Goal: Task Accomplishment & Management: Complete application form

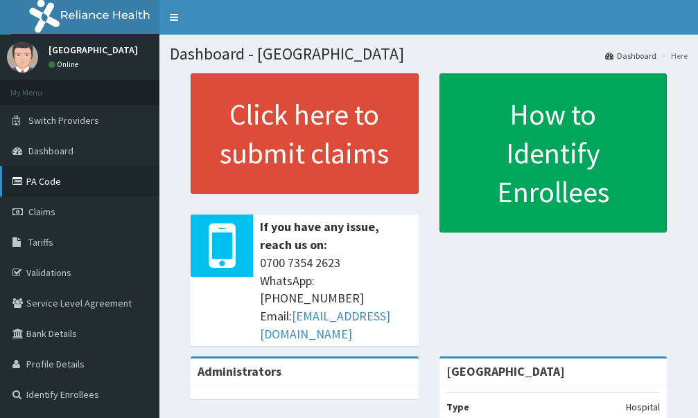
click at [42, 174] on link "PA Code" at bounding box center [79, 181] width 159 height 30
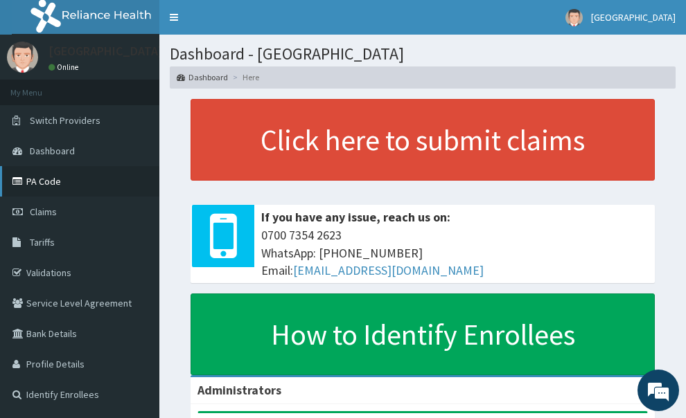
click at [64, 184] on link "PA Code" at bounding box center [79, 181] width 159 height 30
click at [48, 186] on link "PA Code" at bounding box center [79, 181] width 159 height 30
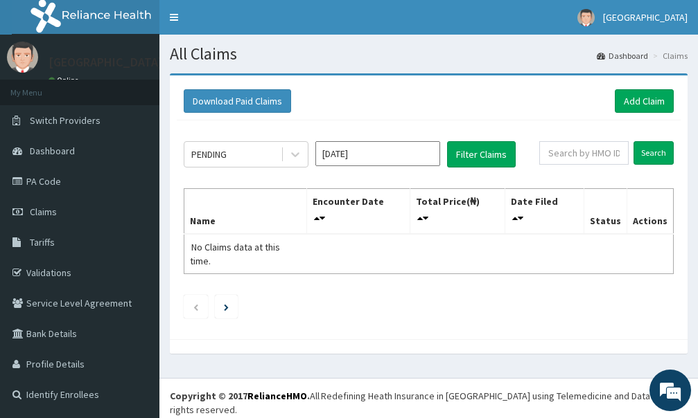
click at [626, 98] on link "Add Claim" at bounding box center [644, 101] width 59 height 24
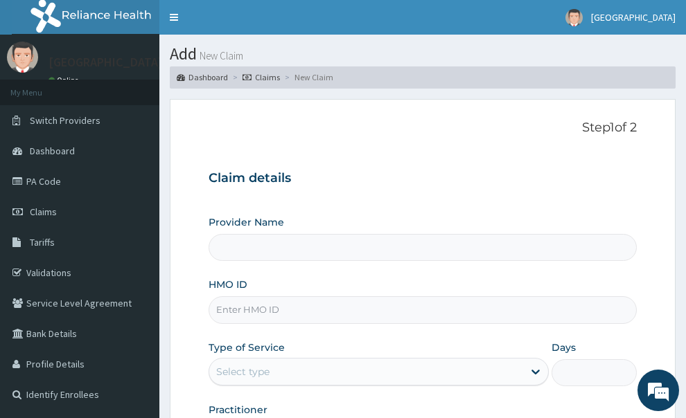
type input "First Rivers Hospital"
click at [303, 297] on input "HMO ID" at bounding box center [423, 310] width 429 height 27
paste input "ERM/10003/B"
type input "ERM/10003/B"
click at [313, 341] on div "Type of Service Select type" at bounding box center [379, 364] width 341 height 46
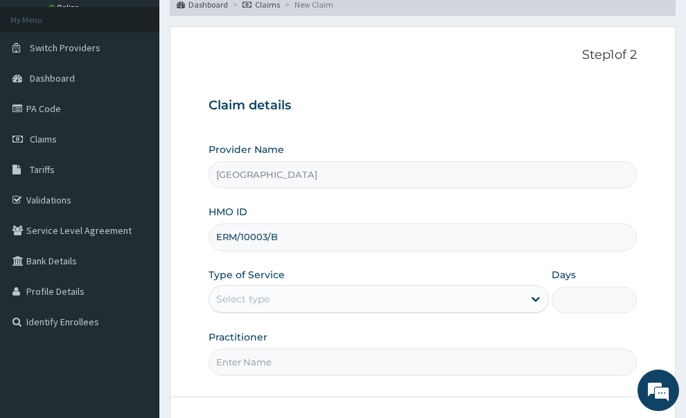
scroll to position [139, 0]
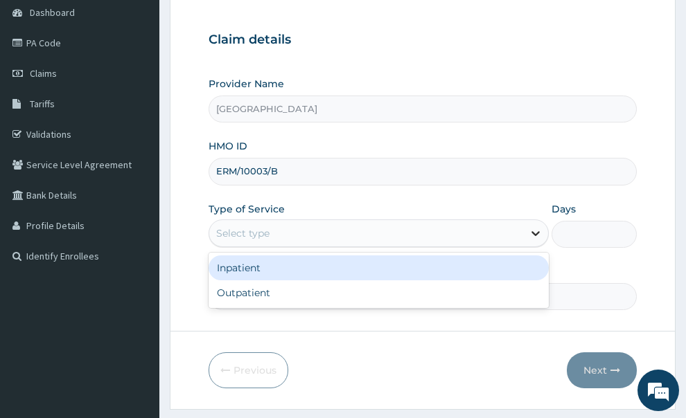
click at [536, 227] on icon at bounding box center [536, 234] width 14 height 14
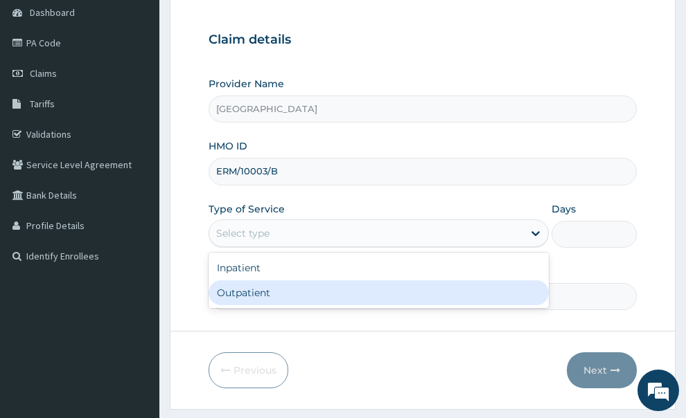
click at [245, 281] on div "Outpatient" at bounding box center [379, 293] width 341 height 25
type input "1"
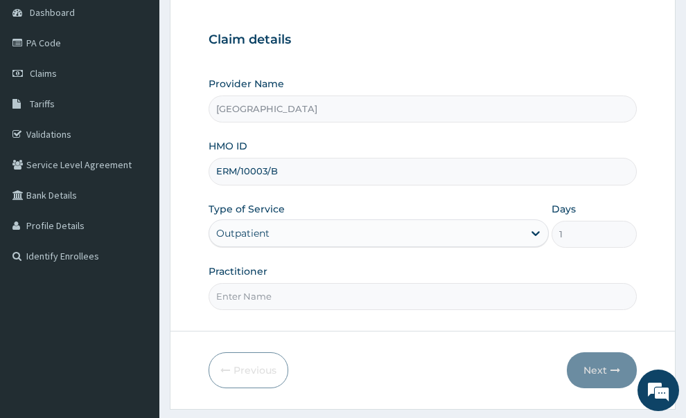
scroll to position [0, 0]
click at [353, 283] on input "Practitioner" at bounding box center [423, 296] width 429 height 27
type input "g"
type input "GP"
click at [602, 353] on button "Next" at bounding box center [602, 371] width 70 height 36
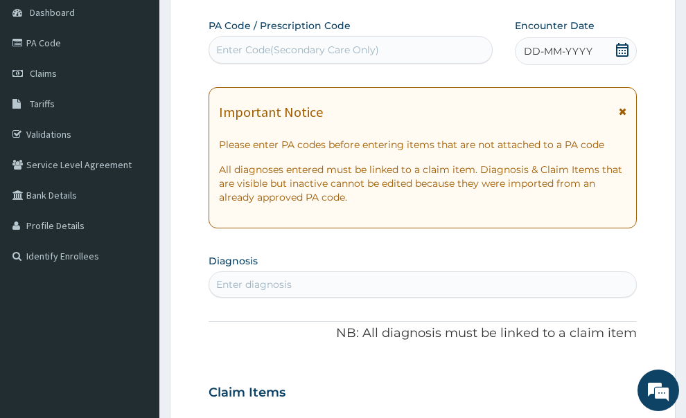
click at [624, 107] on icon at bounding box center [623, 112] width 8 height 10
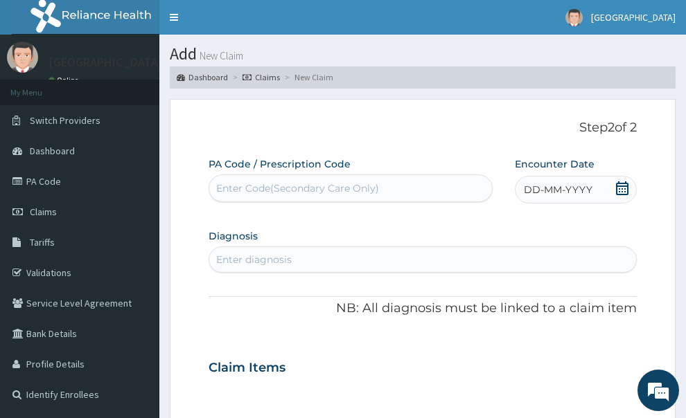
click at [371, 182] on div "Enter Code(Secondary Care Only)" at bounding box center [297, 189] width 163 height 14
paste input "PA/D19D76"
type input "PA/D19D76"
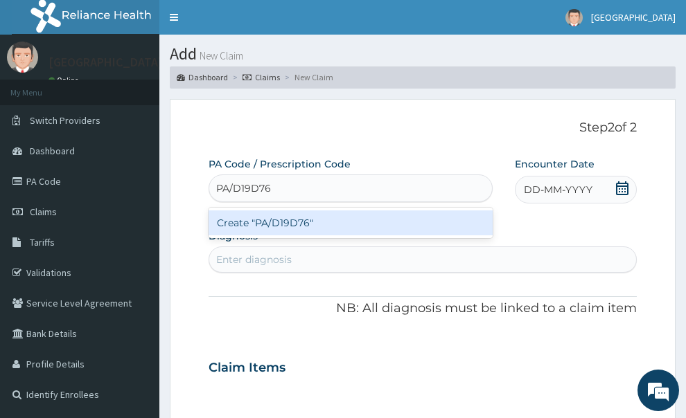
click at [359, 211] on div "Create "PA/D19D76"" at bounding box center [351, 223] width 285 height 25
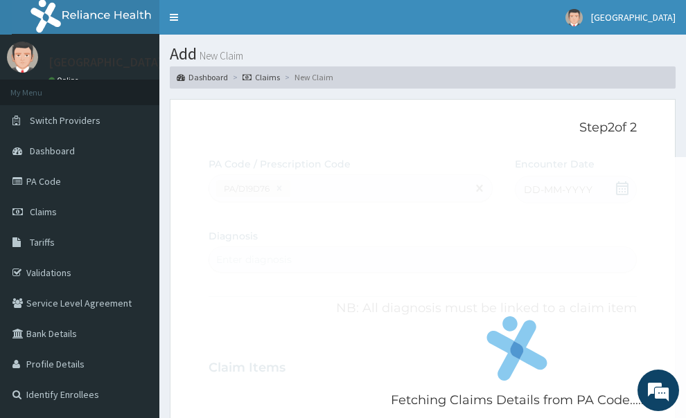
scroll to position [472, 0]
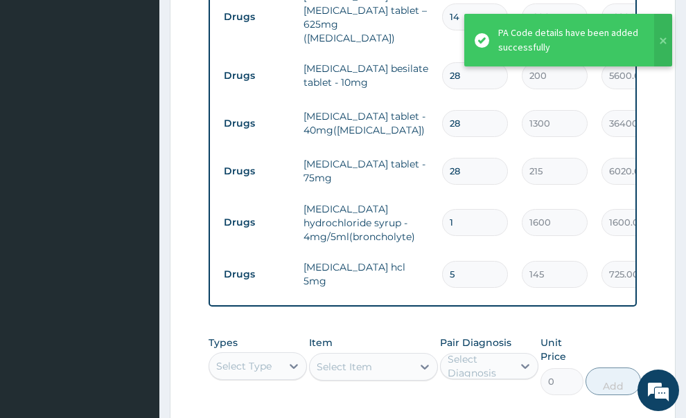
click at [664, 145] on form "Step 2 of 2 PA Code / Prescription Code PA/D19D76 Encounter Date 10-08-2025 Dia…" at bounding box center [423, 113] width 506 height 972
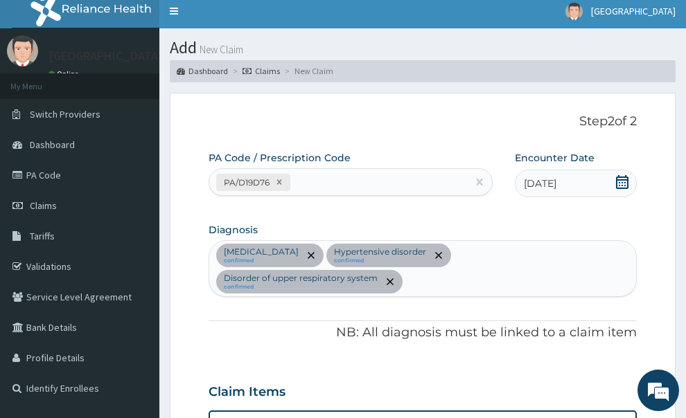
scroll to position [0, 0]
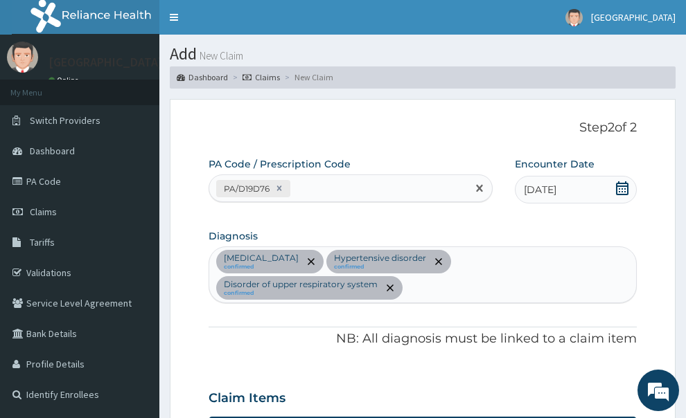
click at [379, 177] on div "PA/D19D76" at bounding box center [338, 188] width 258 height 23
paste input "PA/31FFF7"
type input "PA/31FFF7"
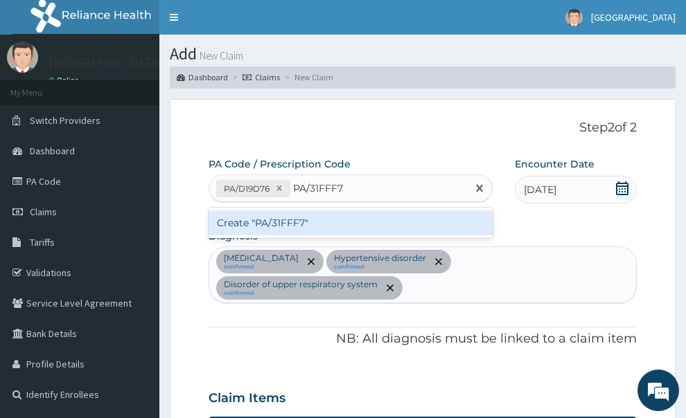
click at [383, 211] on div "Create "PA/31FFF7"" at bounding box center [351, 223] width 285 height 25
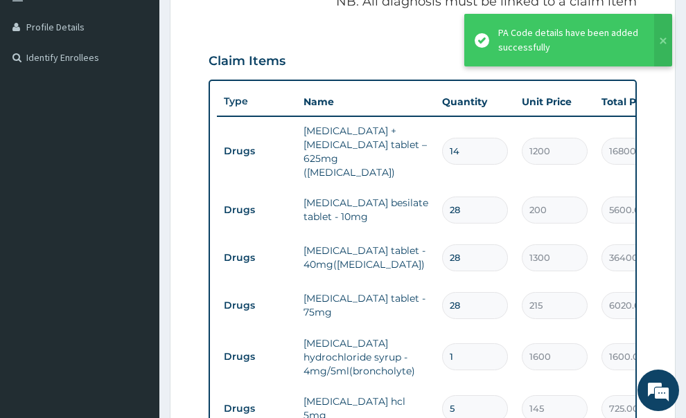
scroll to position [130, 0]
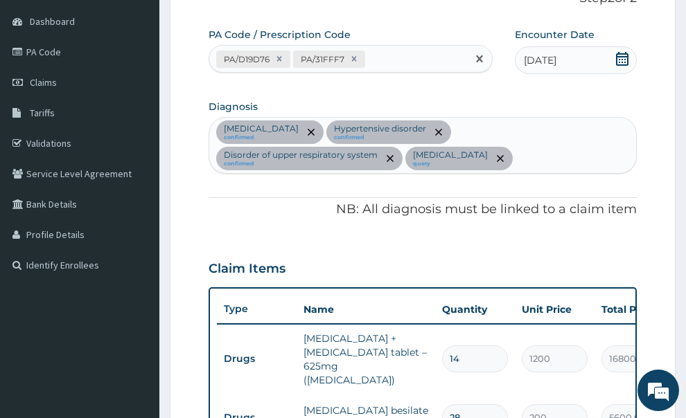
click at [448, 48] on div "PA/D19D76 PA/31FFF7" at bounding box center [338, 59] width 258 height 23
paste input "PA/8DF966"
type input "PA/8DF966"
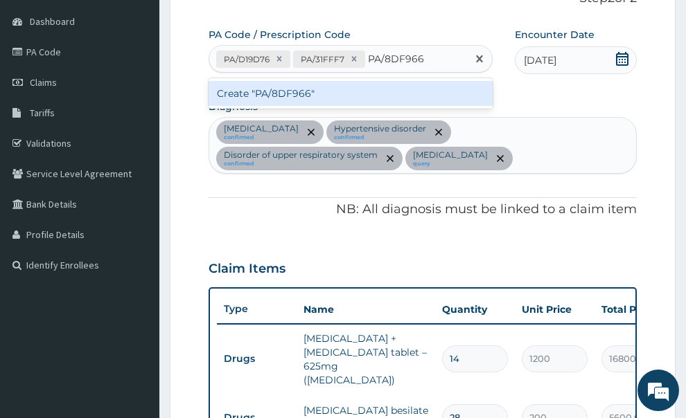
click at [450, 81] on div "Create "PA/8DF966"" at bounding box center [351, 93] width 285 height 25
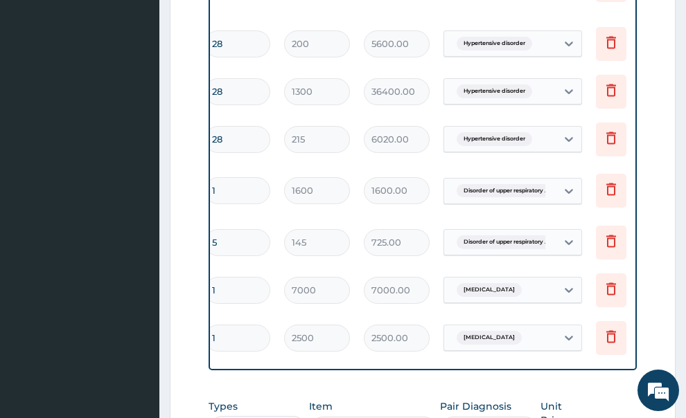
scroll to position [0, 267]
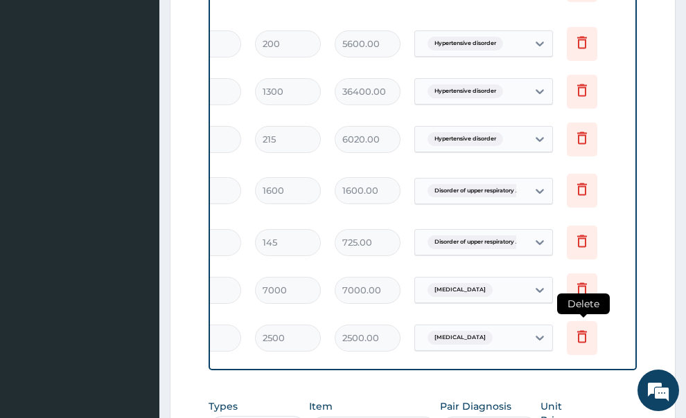
click at [580, 328] on icon at bounding box center [582, 336] width 17 height 17
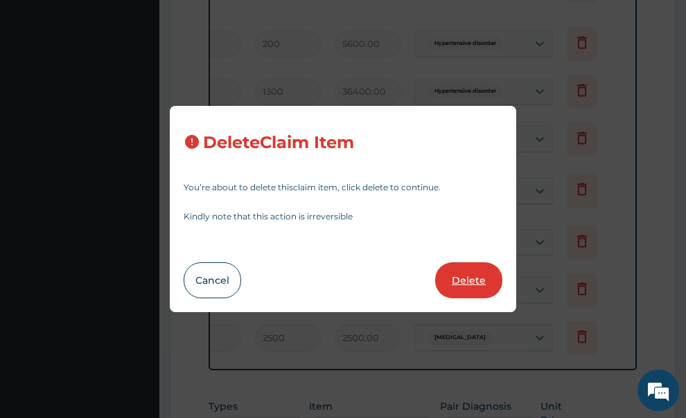
click at [459, 282] on button "Delete" at bounding box center [468, 281] width 67 height 36
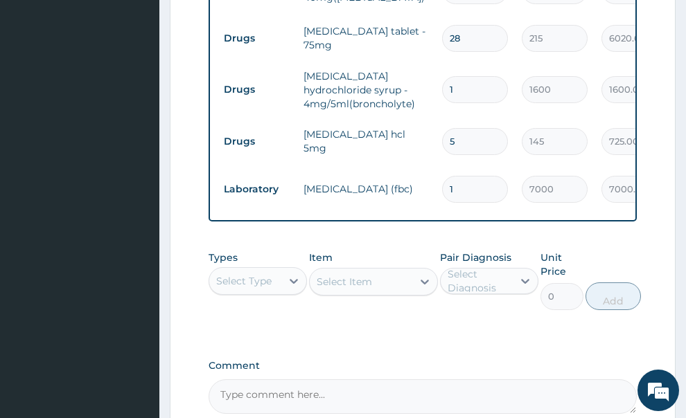
scroll to position [733, 0]
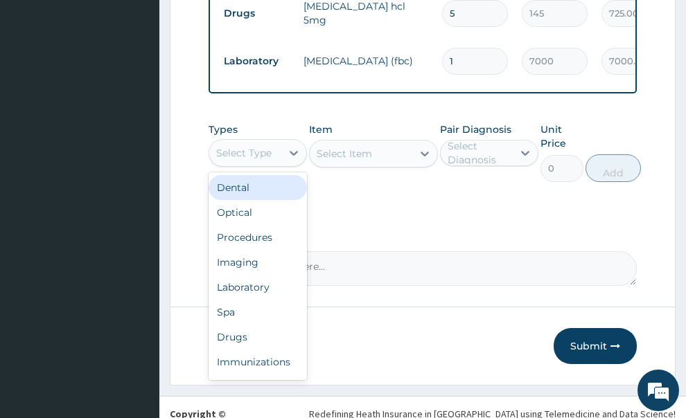
click at [267, 146] on div "Select Type" at bounding box center [243, 153] width 55 height 14
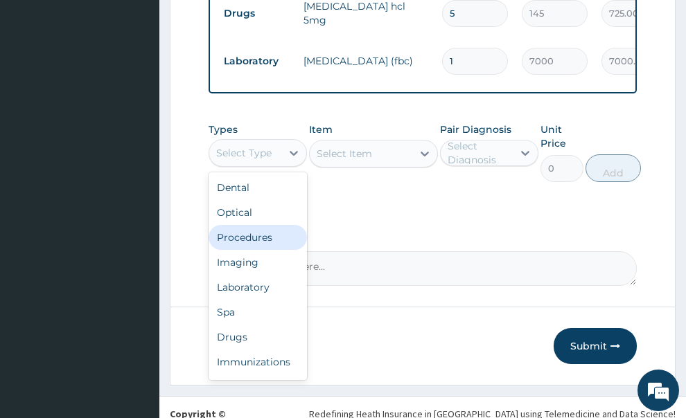
click at [267, 225] on div "Procedures" at bounding box center [258, 237] width 98 height 25
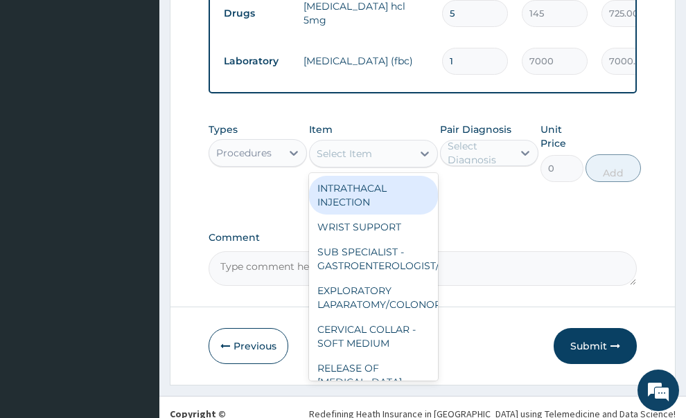
click at [385, 143] on div "Select Item" at bounding box center [361, 154] width 103 height 22
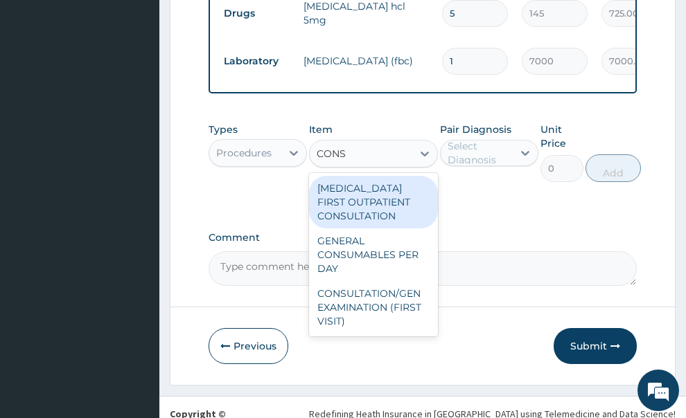
type input "CONSU"
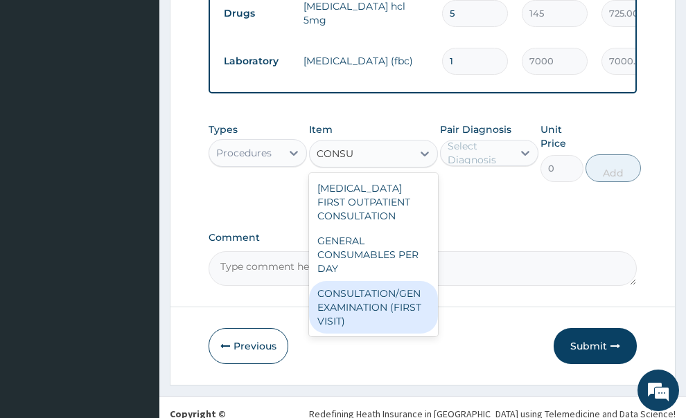
click at [398, 287] on div "CONSULTATION/GEN EXAMINATION (FIRST VISIT)" at bounding box center [373, 307] width 129 height 53
type input "5000"
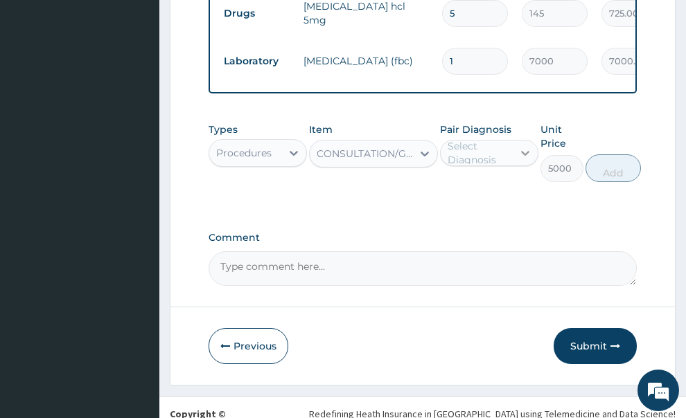
click at [524, 146] on icon at bounding box center [525, 153] width 14 height 14
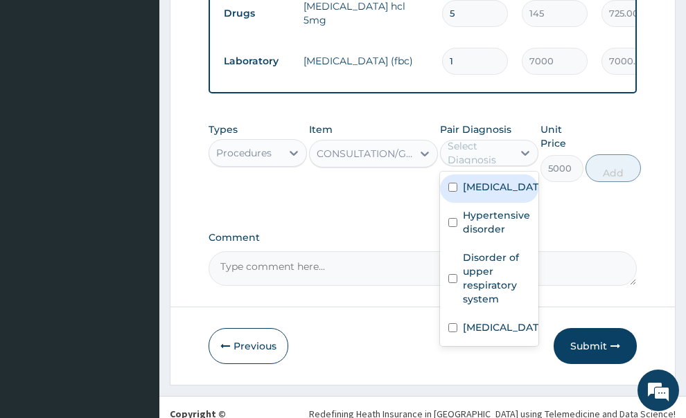
click at [497, 175] on div "Pharyngitis" at bounding box center [489, 189] width 98 height 28
checkbox input "true"
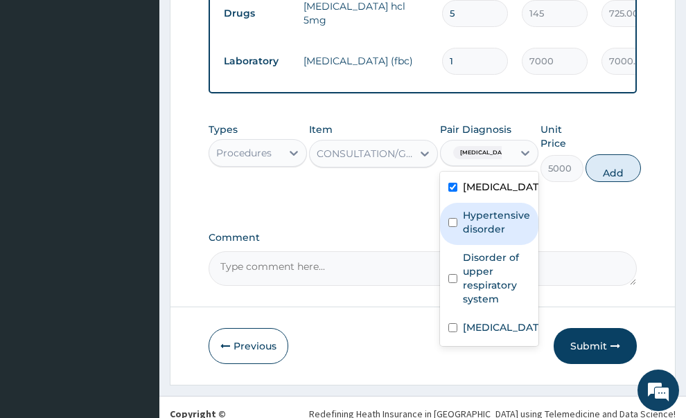
click at [488, 209] on label "Hypertensive disorder" at bounding box center [496, 223] width 67 height 28
checkbox input "true"
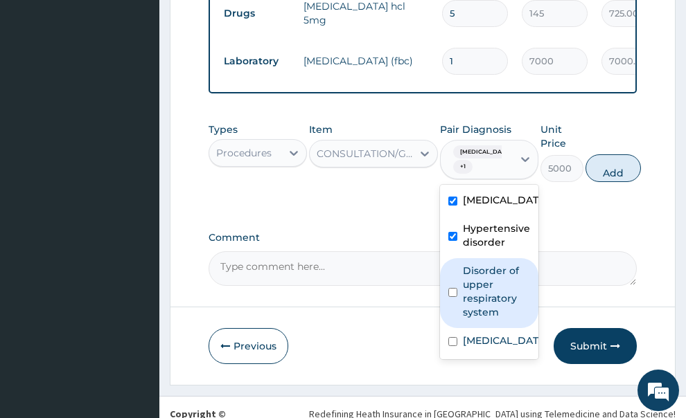
click at [468, 264] on label "Disorder of upper respiratory system" at bounding box center [496, 291] width 67 height 55
checkbox input "true"
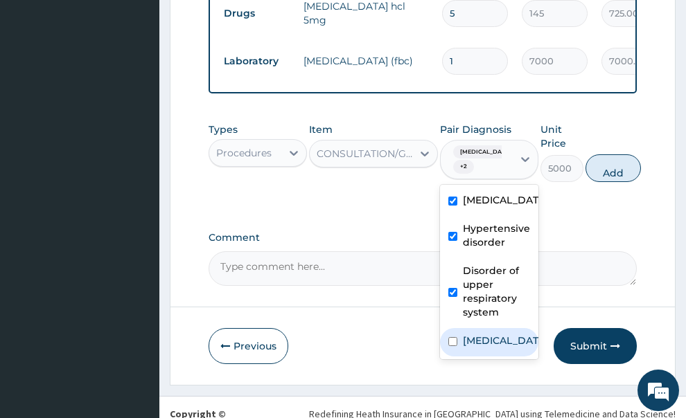
click at [453, 337] on input "checkbox" at bounding box center [452, 341] width 9 height 9
checkbox input "true"
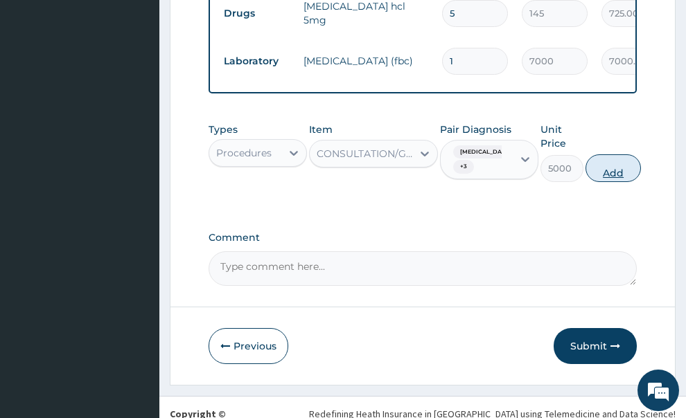
click at [618, 155] on button "Add" at bounding box center [612, 169] width 55 height 28
type input "0"
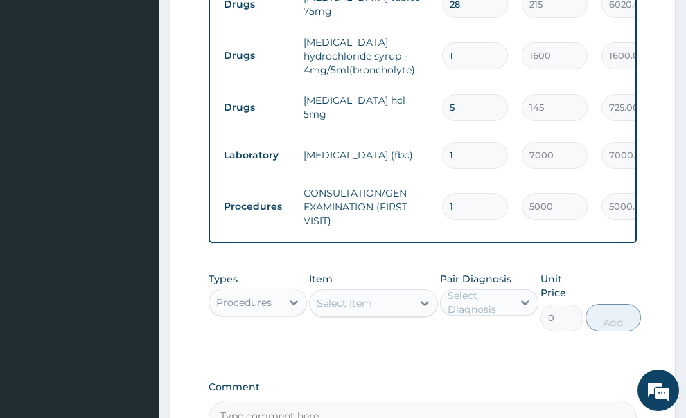
scroll to position [788, 0]
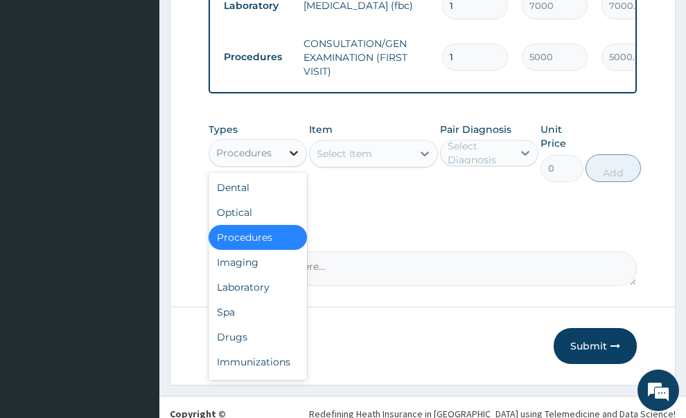
click at [289, 141] on div at bounding box center [293, 153] width 25 height 25
click at [250, 325] on div "Drugs" at bounding box center [258, 337] width 98 height 25
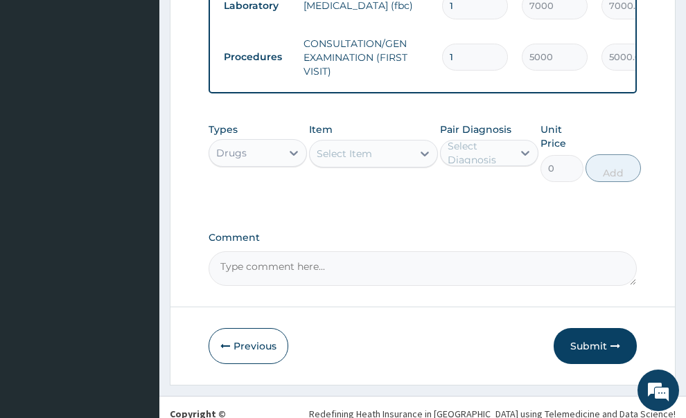
click at [376, 143] on div "Select Item" at bounding box center [361, 154] width 103 height 22
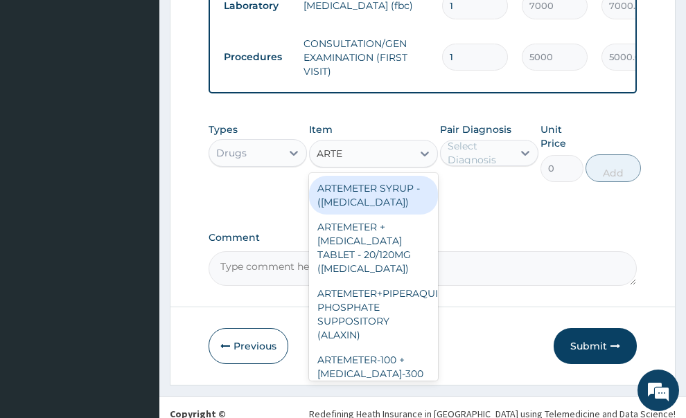
type input "ARTEM"
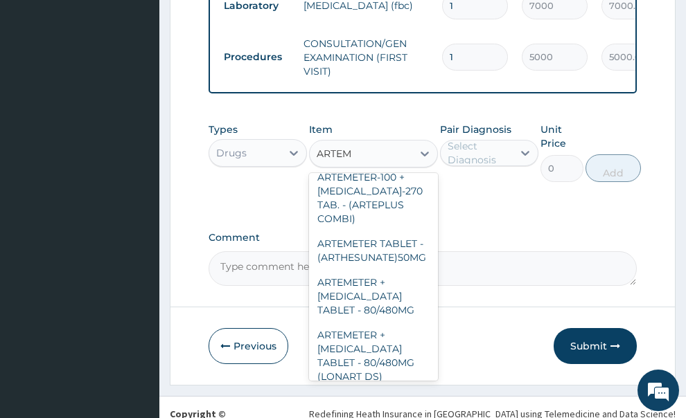
scroll to position [887, 0]
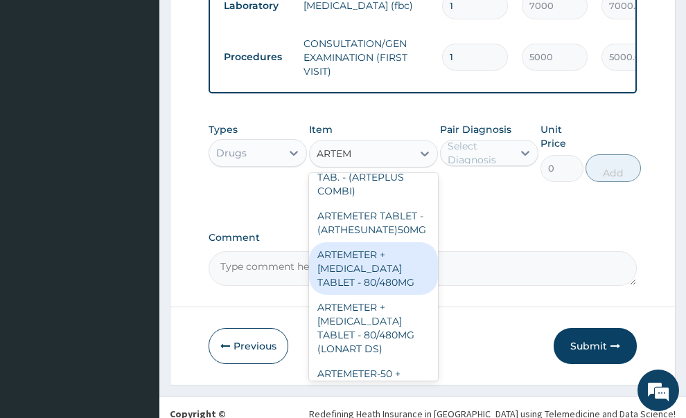
click at [406, 285] on div "ARTEMETER + LUMEFANTRINE TABLET - 80/480MG" at bounding box center [373, 269] width 129 height 53
type input "650"
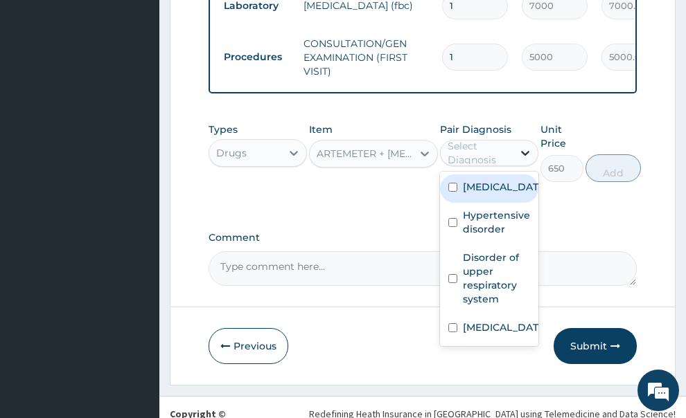
click at [531, 146] on icon at bounding box center [525, 153] width 14 height 14
click at [494, 180] on label "Pharyngitis" at bounding box center [504, 187] width 82 height 14
checkbox input "true"
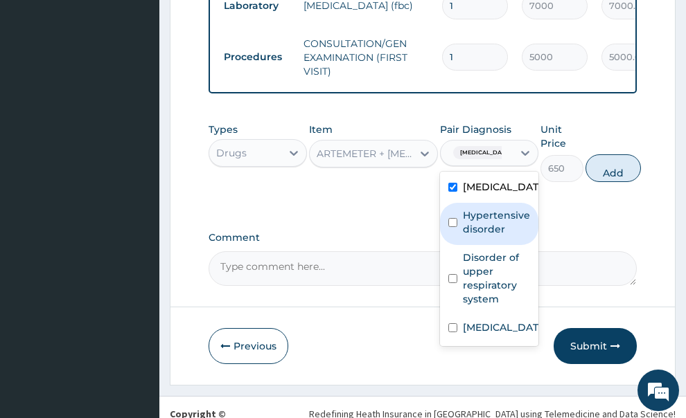
click at [472, 209] on label "Hypertensive disorder" at bounding box center [496, 223] width 67 height 28
checkbox input "true"
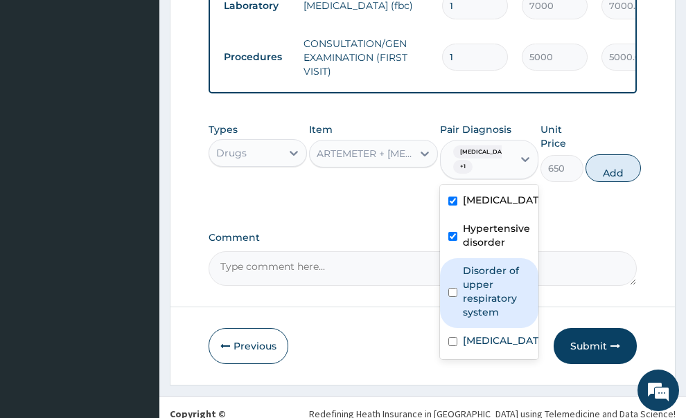
click at [455, 288] on input "checkbox" at bounding box center [452, 292] width 9 height 9
checkbox input "true"
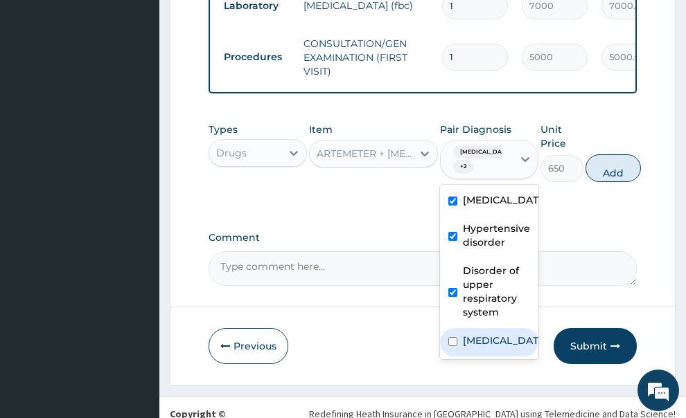
click at [454, 337] on input "checkbox" at bounding box center [452, 341] width 9 height 9
checkbox input "true"
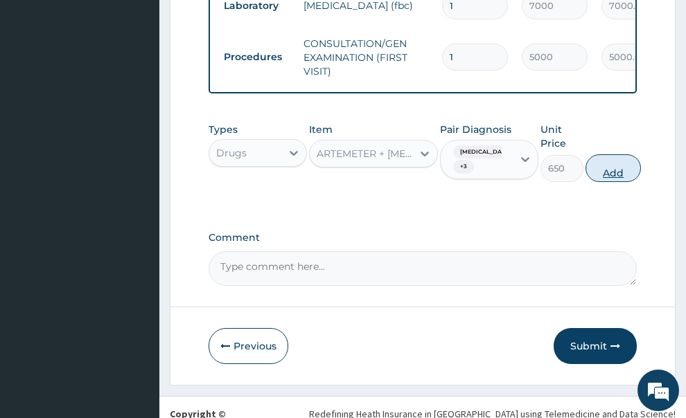
click at [627, 155] on button "Add" at bounding box center [612, 169] width 55 height 28
type input "0"
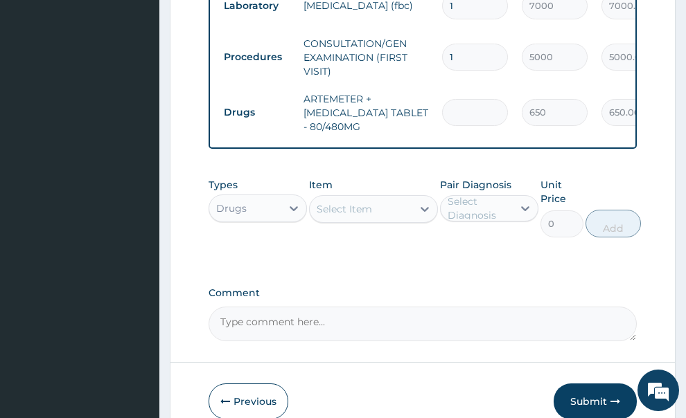
type input "0.00"
type input "6"
type input "3900.00"
type input "6"
click at [355, 202] on div "Select Item" at bounding box center [344, 209] width 55 height 14
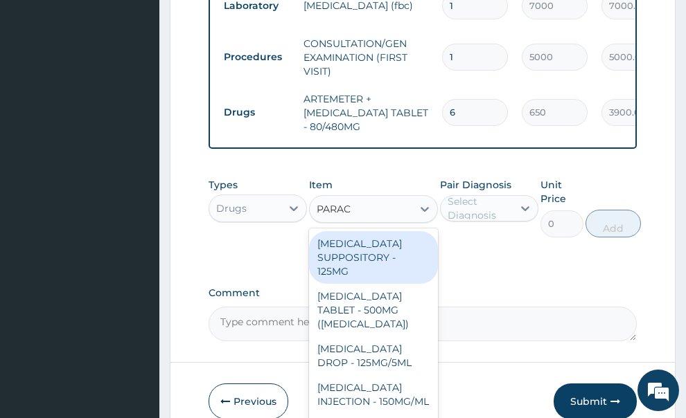
type input "PARACE"
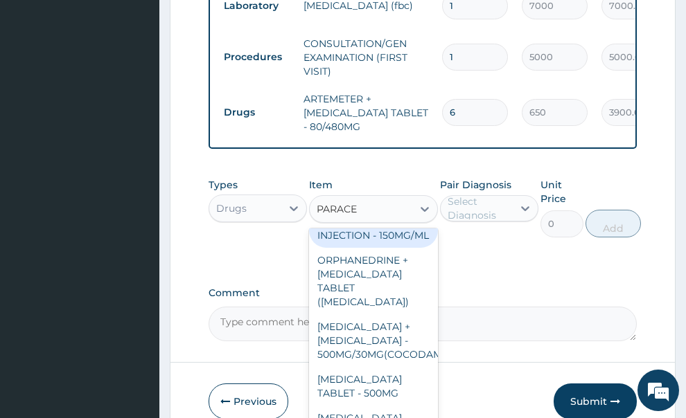
scroll to position [194, 0]
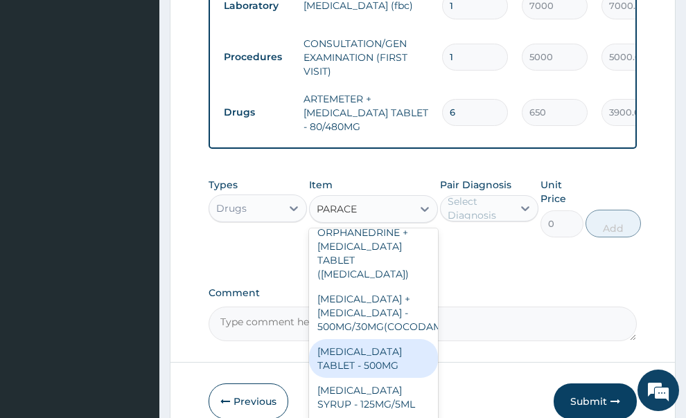
click at [408, 349] on div "PARACETAMOL TABLET - 500MG" at bounding box center [373, 359] width 129 height 39
type input "60"
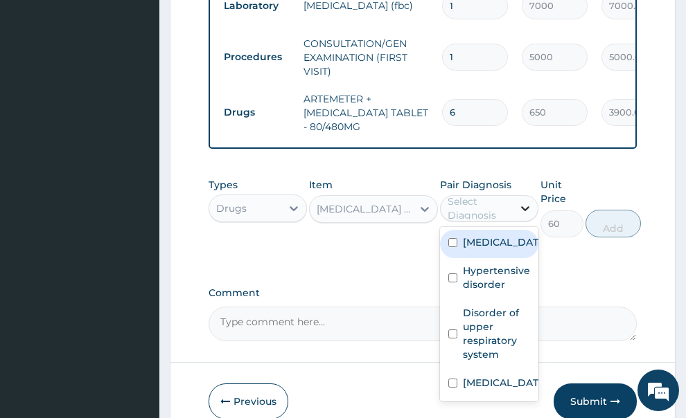
click at [522, 202] on icon at bounding box center [525, 209] width 14 height 14
click at [471, 236] on label "Pharyngitis" at bounding box center [504, 243] width 82 height 14
checkbox input "true"
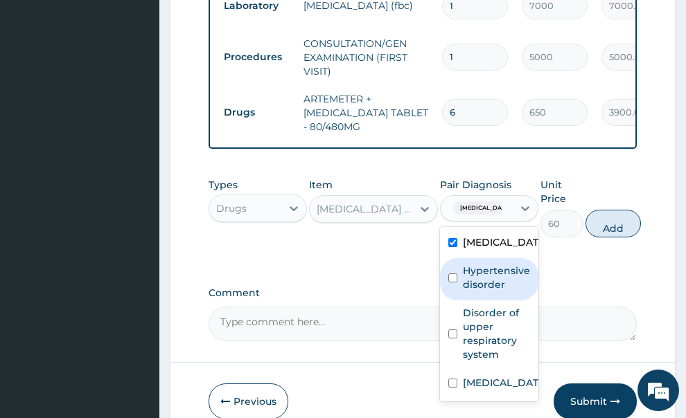
click at [463, 264] on label "Hypertensive disorder" at bounding box center [496, 278] width 67 height 28
checkbox input "true"
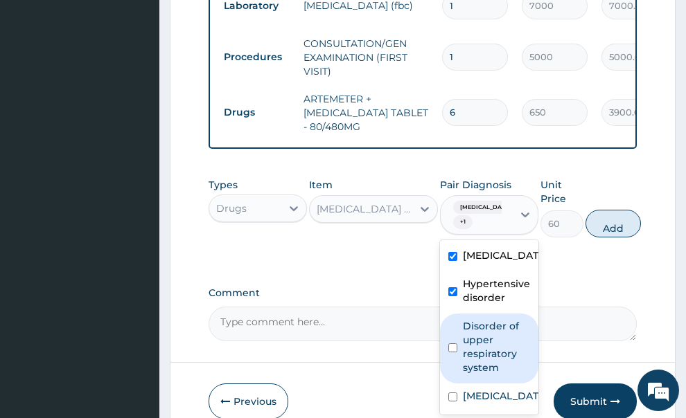
click at [452, 344] on input "checkbox" at bounding box center [452, 348] width 9 height 9
checkbox input "true"
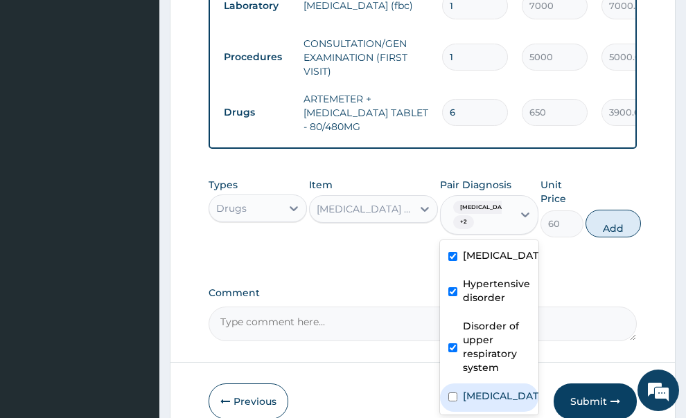
click at [456, 393] on input "checkbox" at bounding box center [452, 397] width 9 height 9
checkbox input "true"
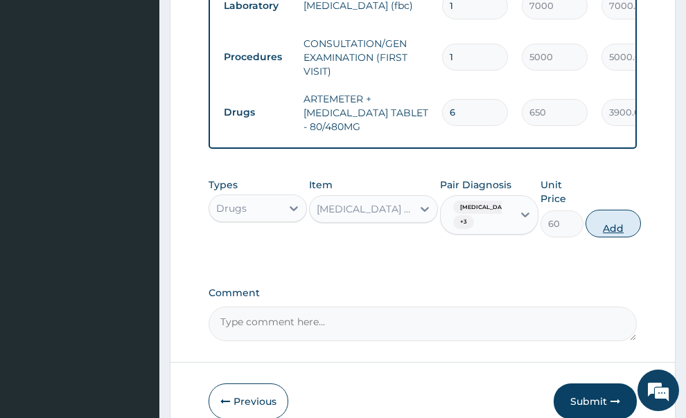
click at [609, 210] on button "Add" at bounding box center [612, 224] width 55 height 28
type input "0"
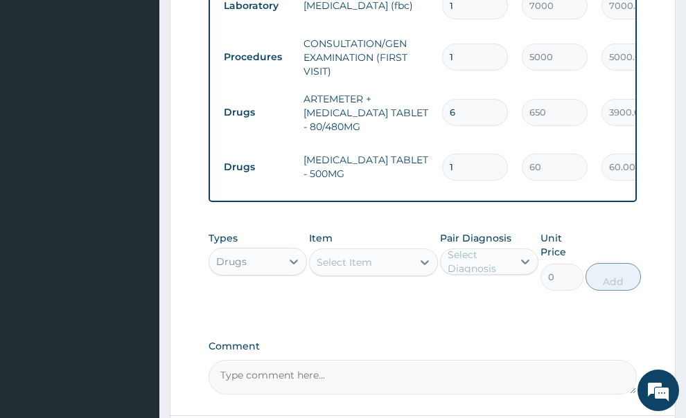
type input "18"
type input "1080.00"
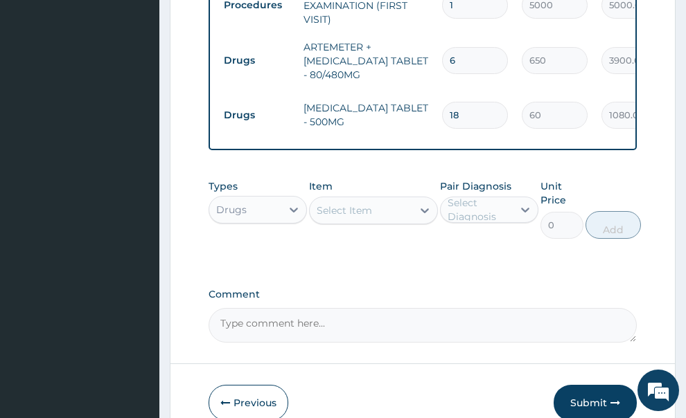
scroll to position [892, 0]
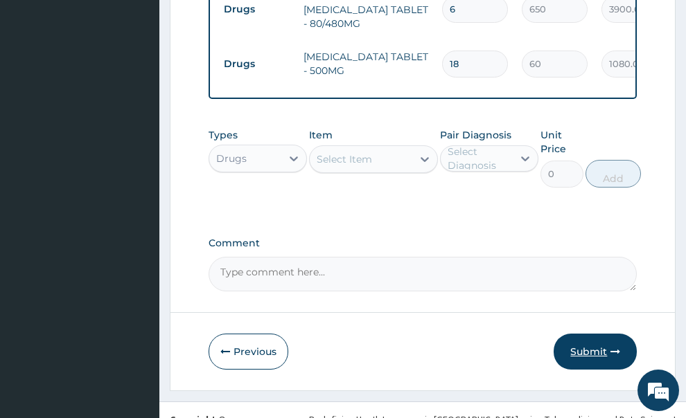
type input "18"
click at [577, 334] on button "Submit" at bounding box center [595, 352] width 83 height 36
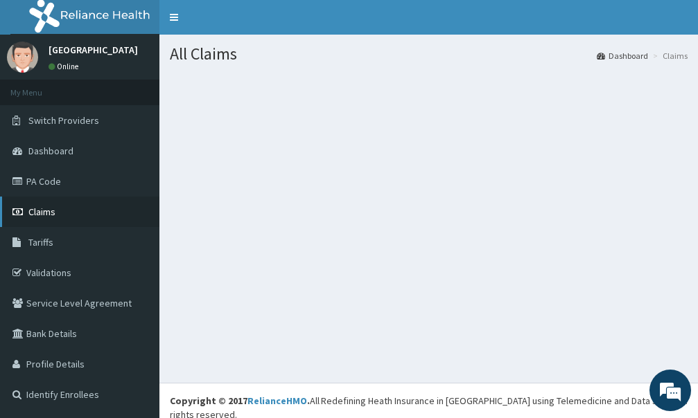
click at [44, 206] on span "Claims" at bounding box center [41, 212] width 27 height 12
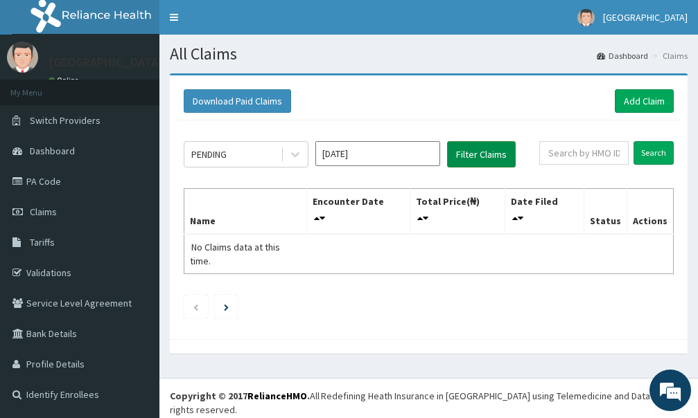
click at [486, 159] on button "Filter Claims" at bounding box center [481, 154] width 69 height 26
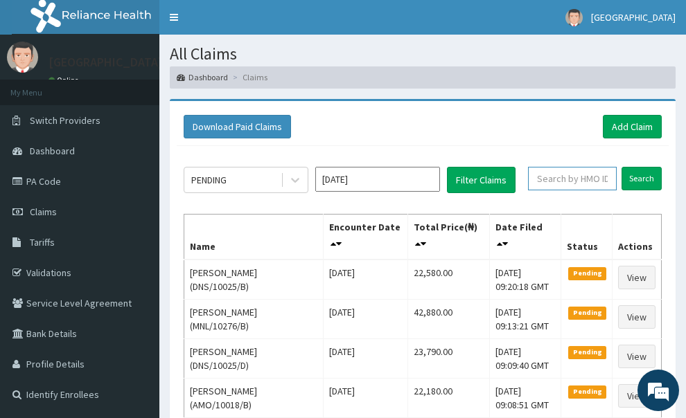
click at [551, 167] on input "text" at bounding box center [572, 179] width 89 height 24
paste input "ERM/10003/B"
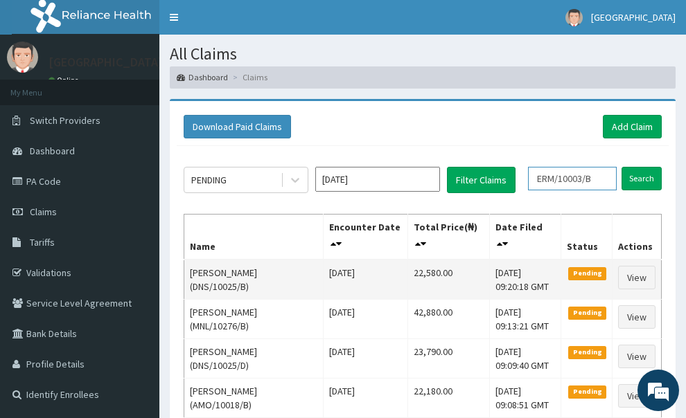
scroll to position [0, 2]
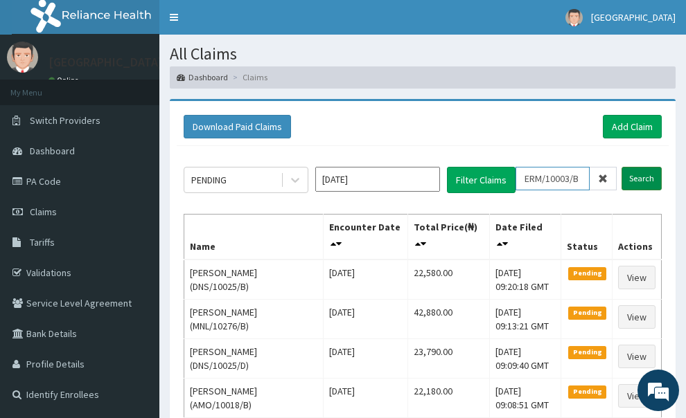
type input "ERM/10003/B"
click at [643, 167] on input "Search" at bounding box center [641, 179] width 40 height 24
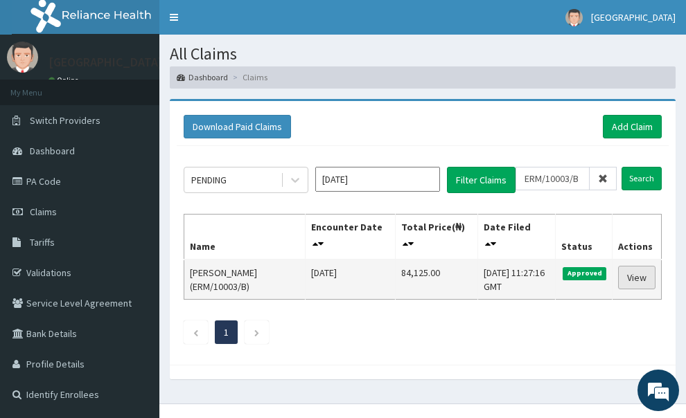
click at [619, 266] on link "View" at bounding box center [636, 278] width 37 height 24
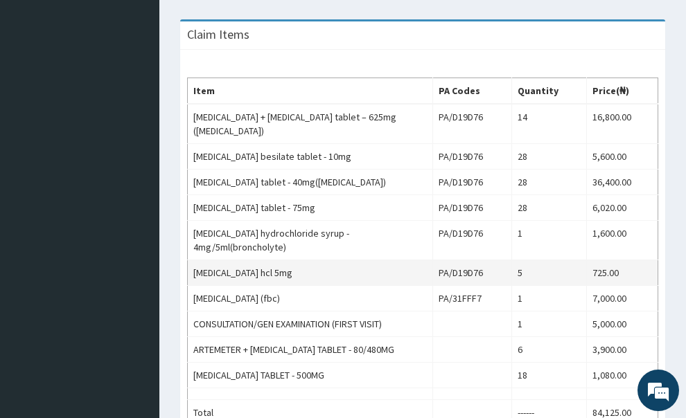
scroll to position [663, 0]
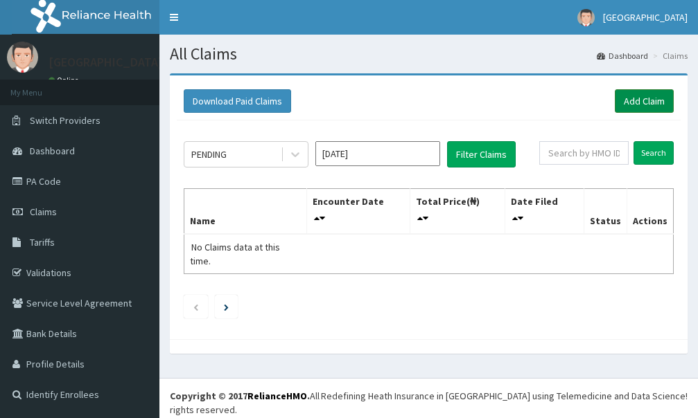
click at [638, 102] on link "Add Claim" at bounding box center [644, 101] width 59 height 24
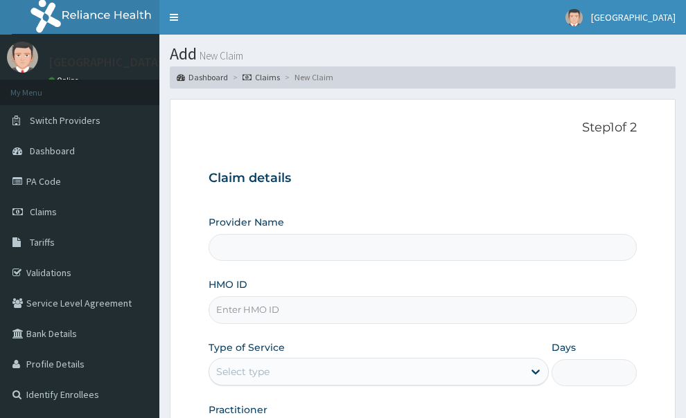
click at [279, 297] on input "HMO ID" at bounding box center [423, 310] width 429 height 27
type input "[GEOGRAPHIC_DATA]"
paste input "KGP/10305/B"
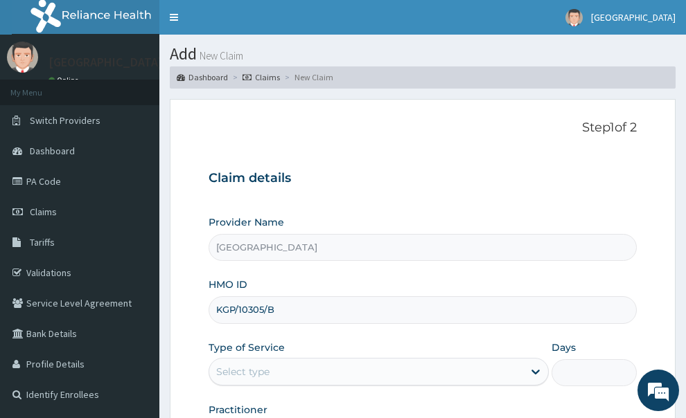
type input "KGP/10305/B"
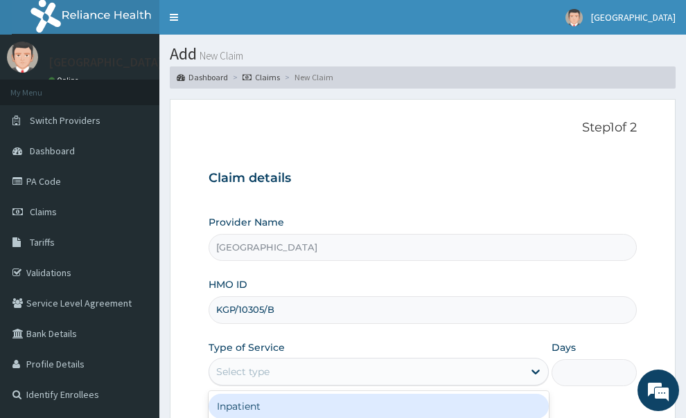
click at [282, 361] on div "Select type" at bounding box center [366, 372] width 315 height 22
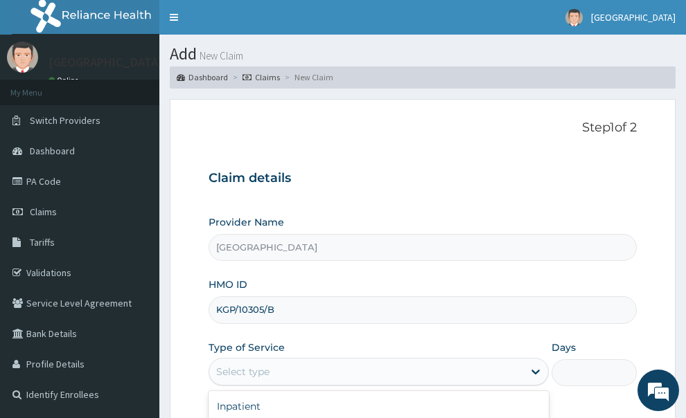
type input "1"
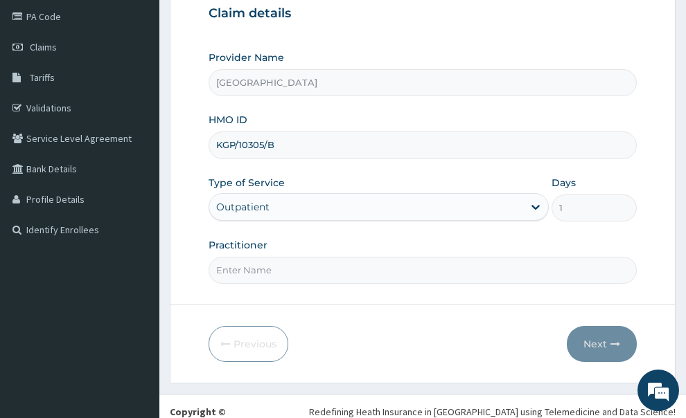
click at [329, 257] on input "Practitioner" at bounding box center [423, 270] width 429 height 27
type input "GP"
click at [588, 326] on button "Next" at bounding box center [602, 344] width 70 height 36
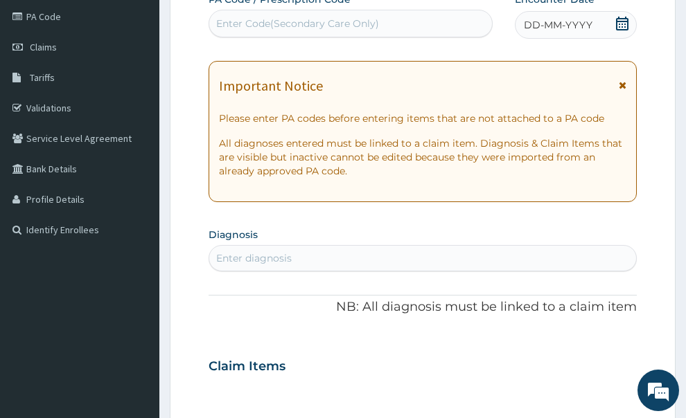
click at [620, 80] on icon at bounding box center [623, 85] width 8 height 10
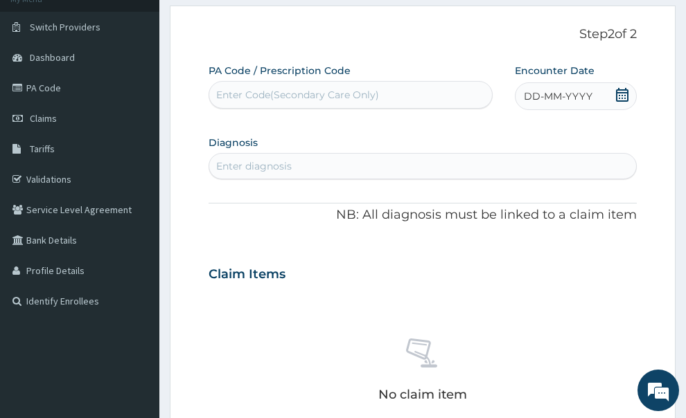
scroll to position [0, 0]
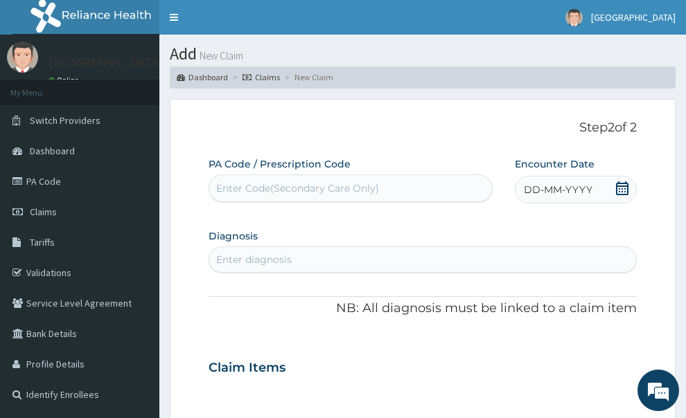
click at [624, 182] on icon at bounding box center [622, 189] width 14 height 14
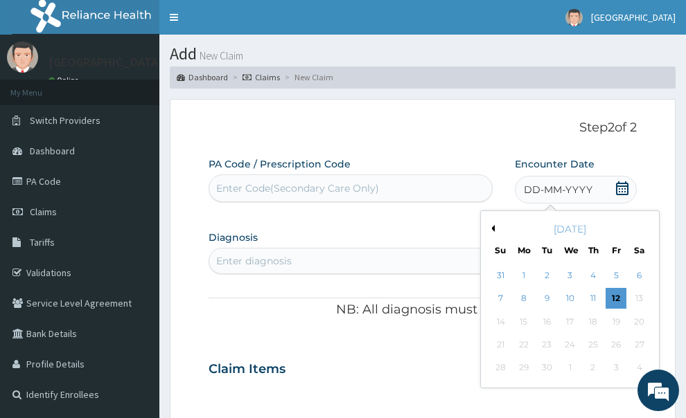
click at [494, 225] on button "Previous Month" at bounding box center [491, 228] width 7 height 7
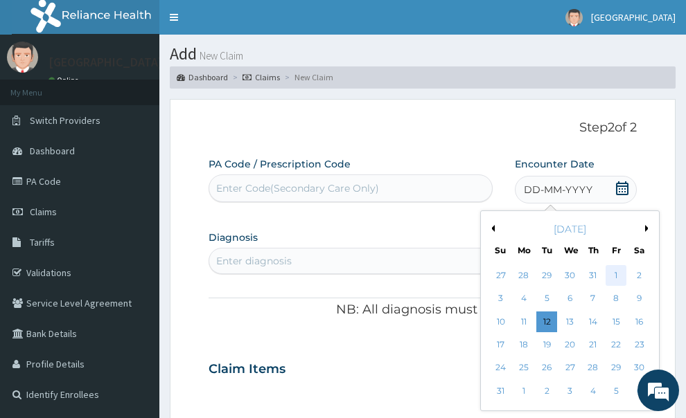
click at [614, 265] on div "1" at bounding box center [616, 275] width 21 height 21
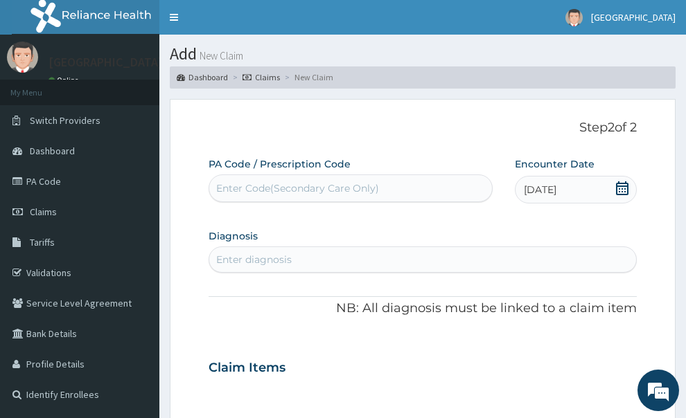
click at [297, 249] on div "Enter diagnosis" at bounding box center [422, 260] width 427 height 22
type input "MALAR"
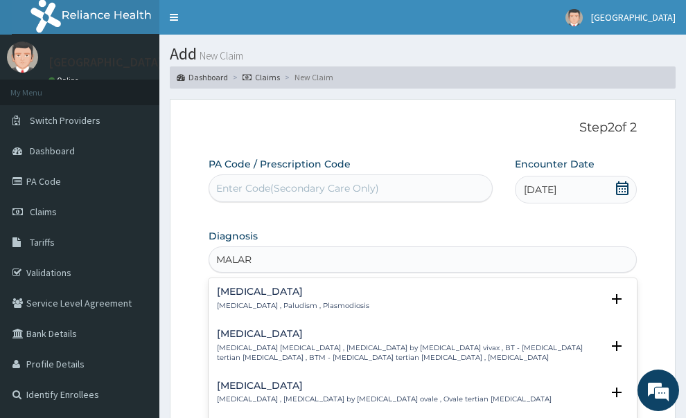
click at [352, 287] on div "Malaria Malaria , Paludism , Plasmodiosis" at bounding box center [423, 299] width 412 height 24
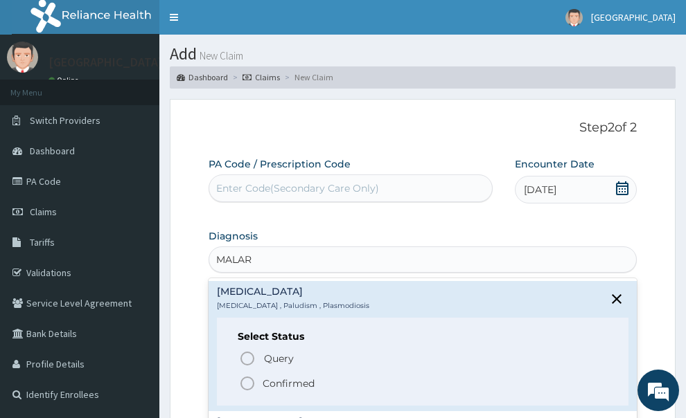
click at [252, 376] on icon "status option filled" at bounding box center [247, 384] width 17 height 17
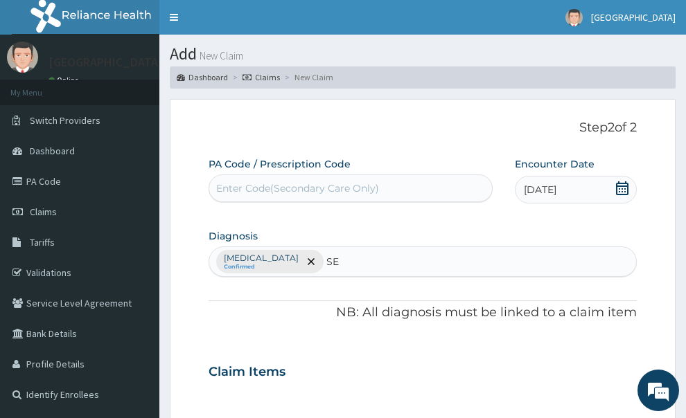
type input "SEP"
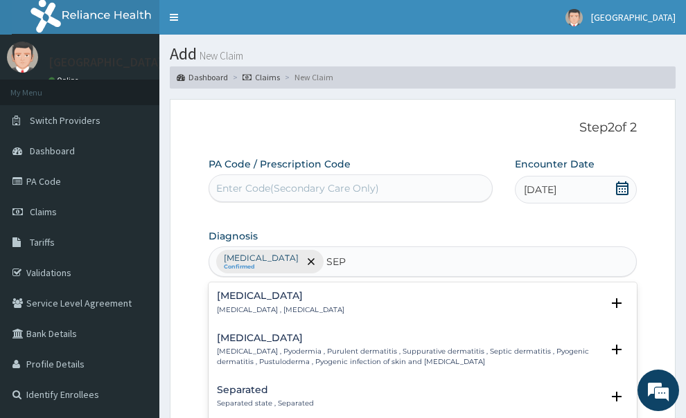
click at [550, 291] on div "Sepsis Systemic infection , Sepsis" at bounding box center [423, 303] width 412 height 24
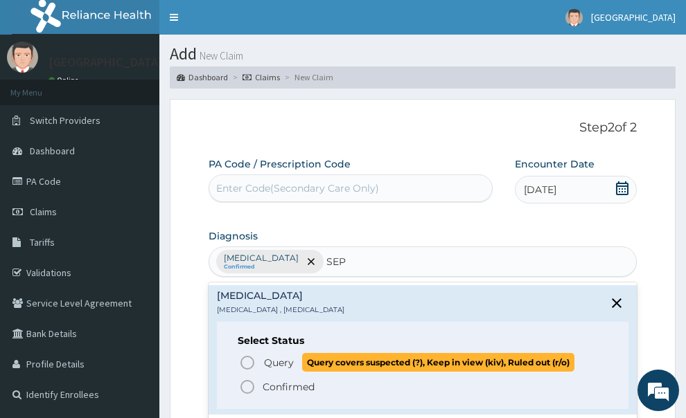
click at [250, 357] on circle "status option query" at bounding box center [247, 363] width 12 height 12
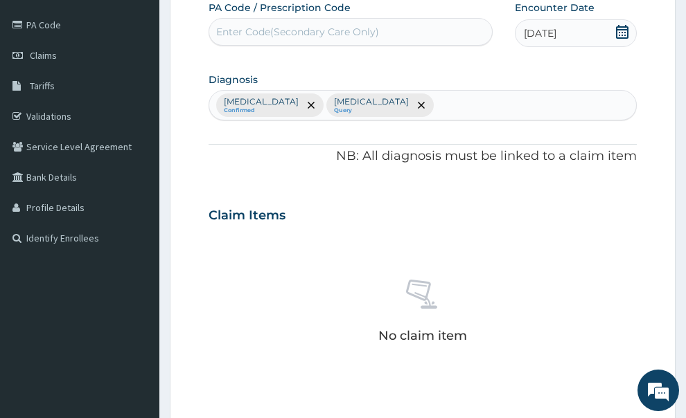
scroll to position [346, 0]
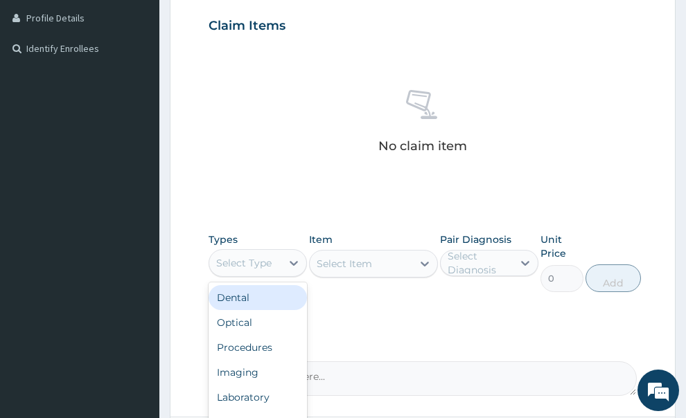
click at [274, 252] on div "Select Type" at bounding box center [245, 263] width 72 height 22
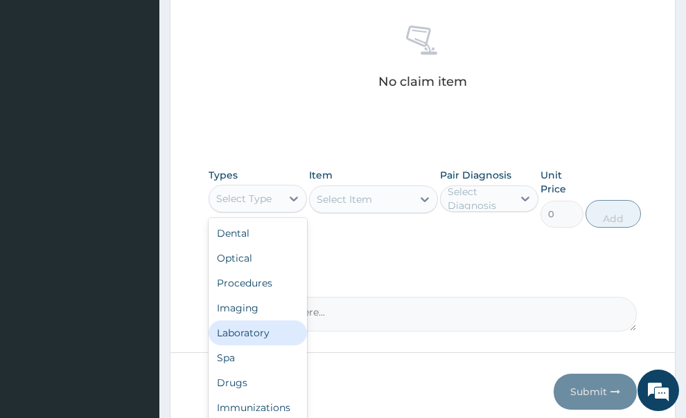
scroll to position [459, 0]
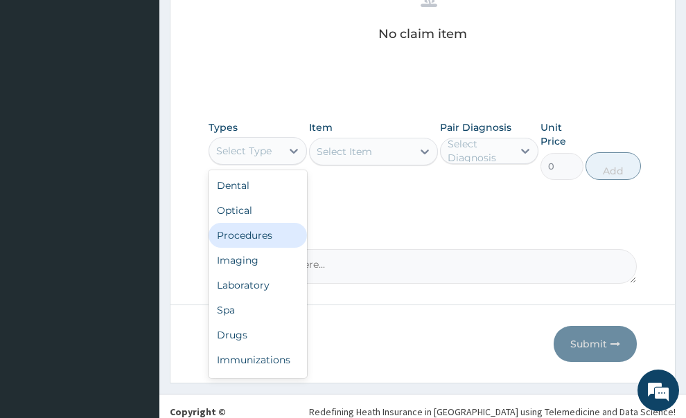
click at [227, 223] on div "Procedures" at bounding box center [258, 235] width 98 height 25
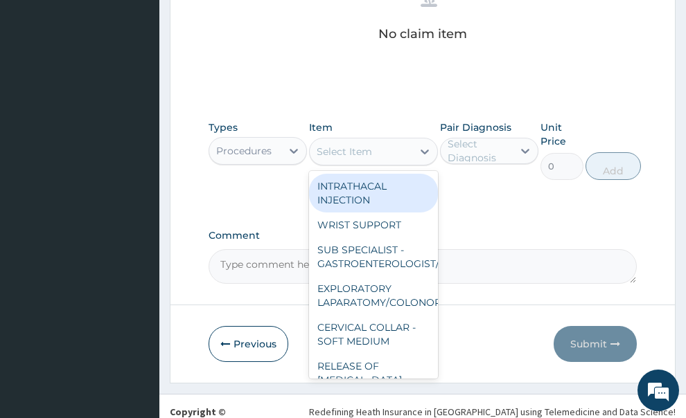
click at [362, 145] on div "Select Item" at bounding box center [344, 152] width 55 height 14
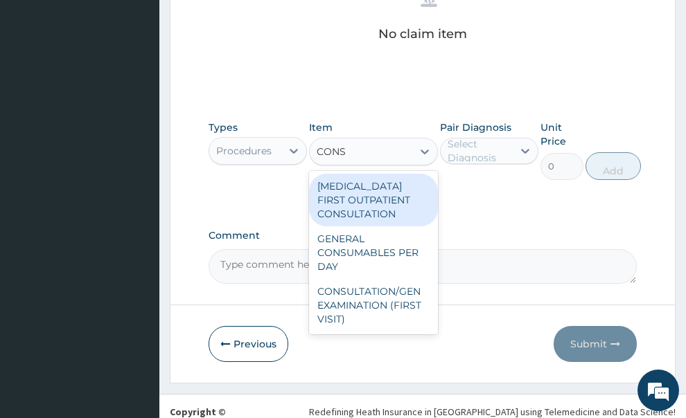
type input "CONSU"
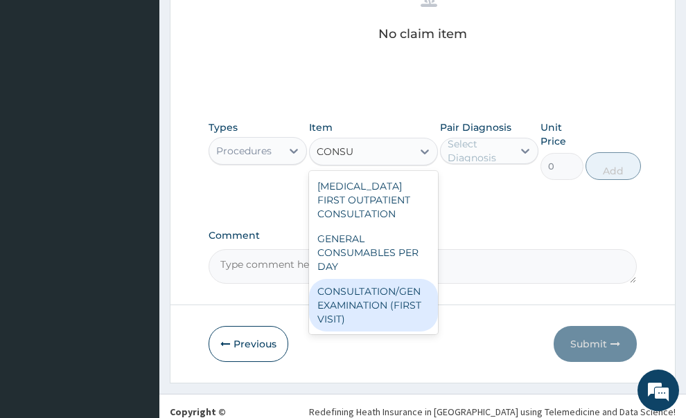
click at [380, 279] on div "CONSULTATION/GEN EXAMINATION (FIRST VISIT)" at bounding box center [373, 305] width 129 height 53
type input "5000"
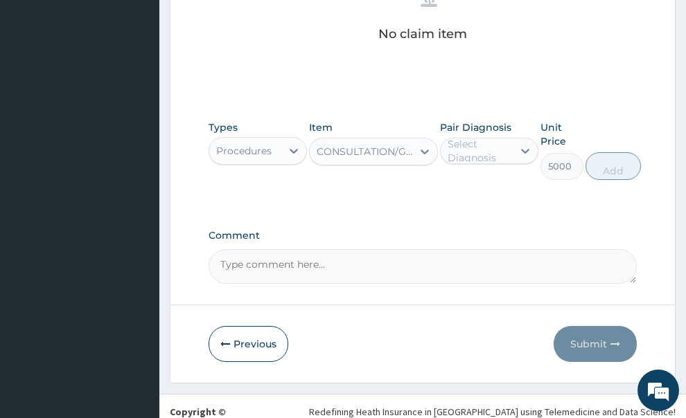
click at [500, 137] on div "Select Diagnosis" at bounding box center [480, 151] width 64 height 28
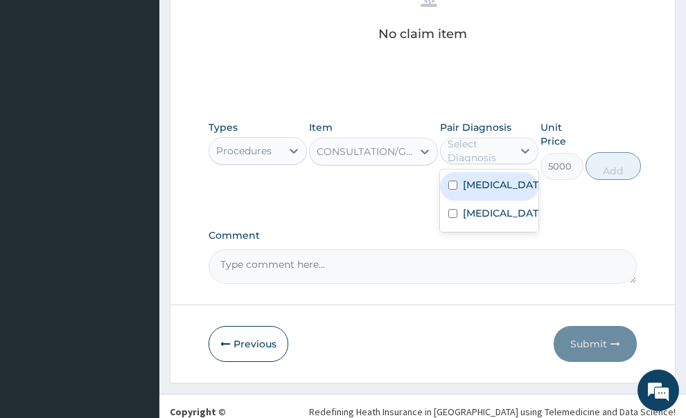
click at [466, 178] on label "Malaria" at bounding box center [504, 185] width 82 height 14
checkbox input "true"
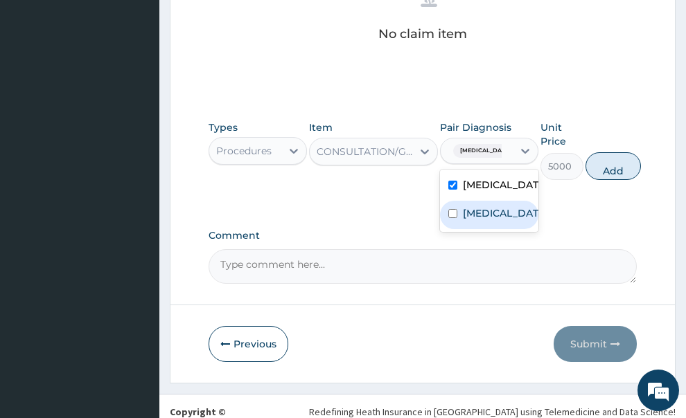
click at [455, 209] on input "checkbox" at bounding box center [452, 213] width 9 height 9
checkbox input "true"
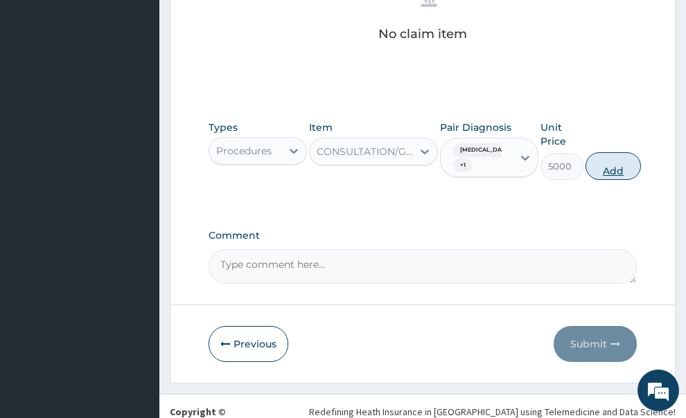
click at [615, 152] on button "Add" at bounding box center [612, 166] width 55 height 28
type input "0"
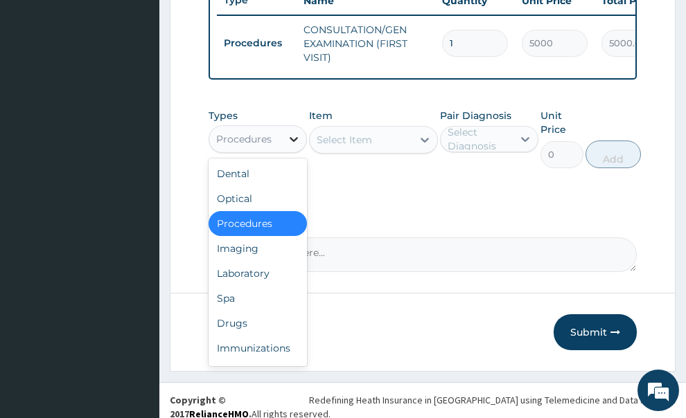
click at [285, 127] on div at bounding box center [293, 139] width 25 height 25
click at [256, 261] on div "Laboratory" at bounding box center [258, 273] width 98 height 25
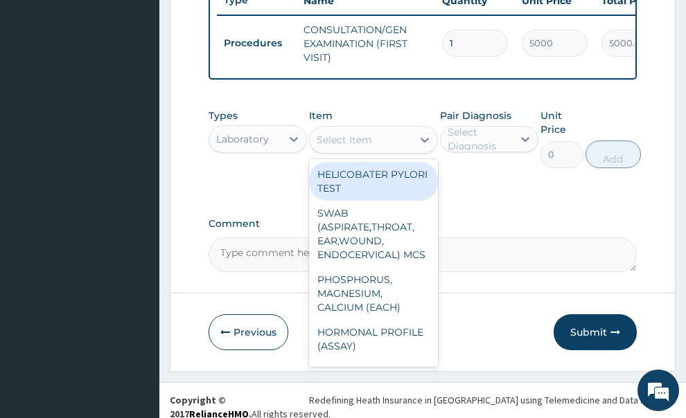
click at [390, 131] on div "Select Item" at bounding box center [361, 140] width 103 height 22
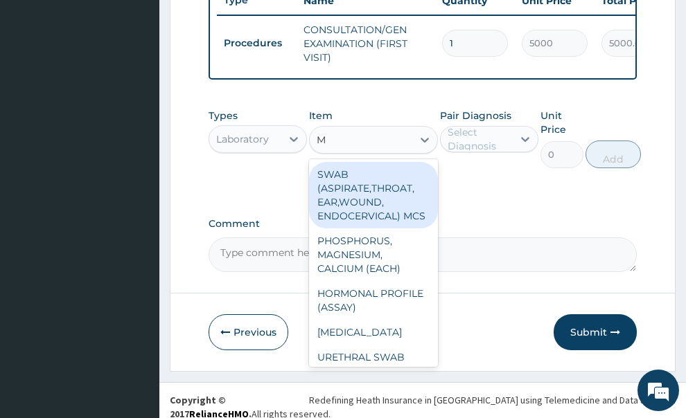
type input "MP"
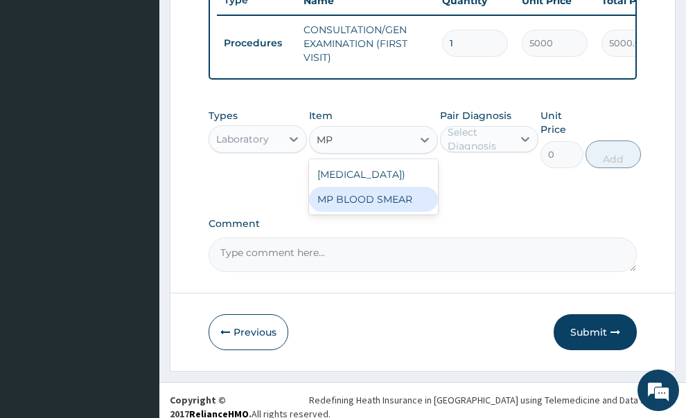
click at [378, 200] on div "MP BLOOD SMEAR" at bounding box center [373, 199] width 129 height 25
type input "2500"
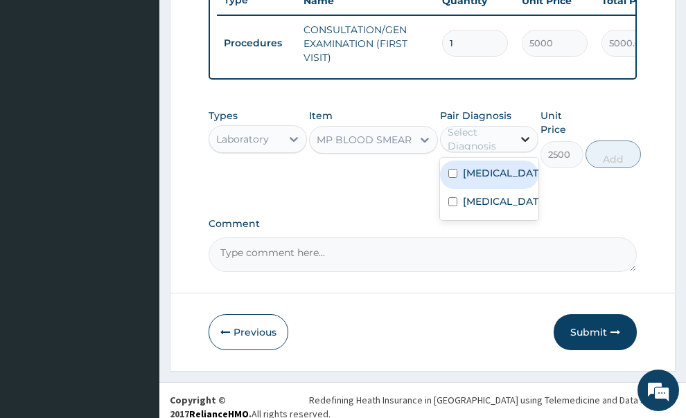
click at [525, 137] on icon at bounding box center [525, 139] width 8 height 5
click at [482, 166] on label "Malaria" at bounding box center [504, 173] width 82 height 14
checkbox input "true"
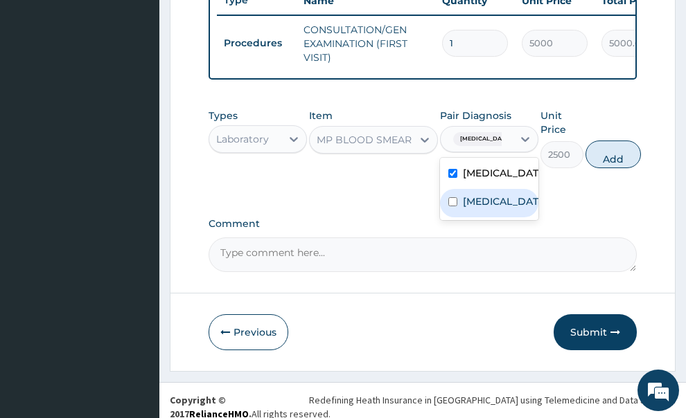
click at [469, 189] on div "Sepsis" at bounding box center [489, 203] width 98 height 28
checkbox input "true"
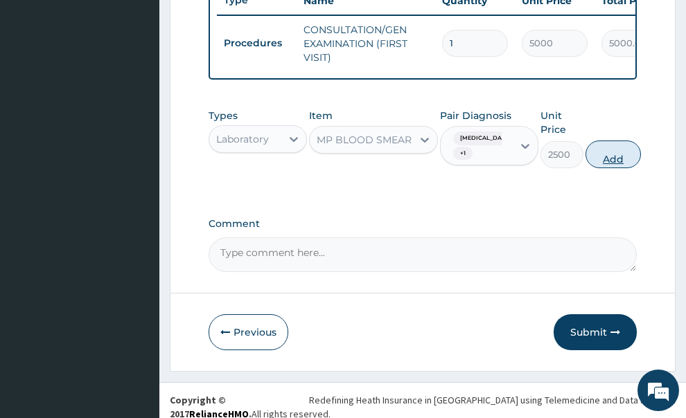
click at [616, 152] on button "Add" at bounding box center [612, 155] width 55 height 28
type input "0"
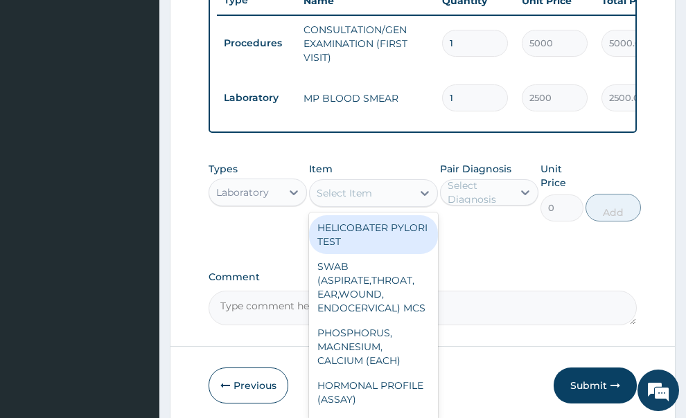
click at [376, 182] on div "Select Item" at bounding box center [361, 193] width 103 height 22
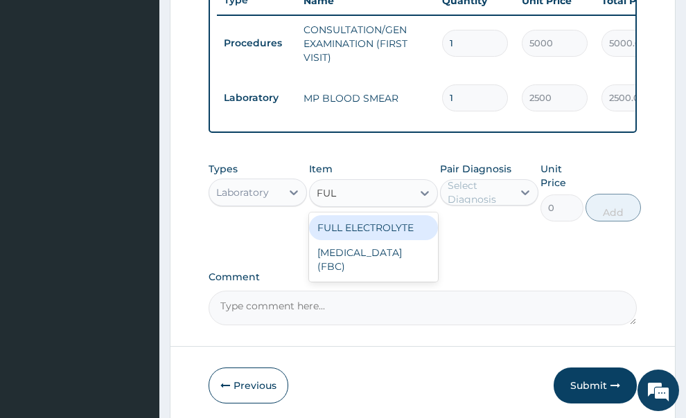
type input "FULL"
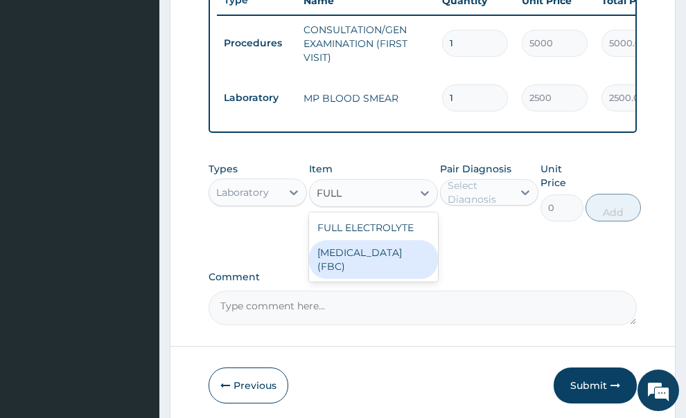
click at [369, 245] on div "FULL BLOOD COUNT (FBC)" at bounding box center [373, 259] width 129 height 39
type input "7000"
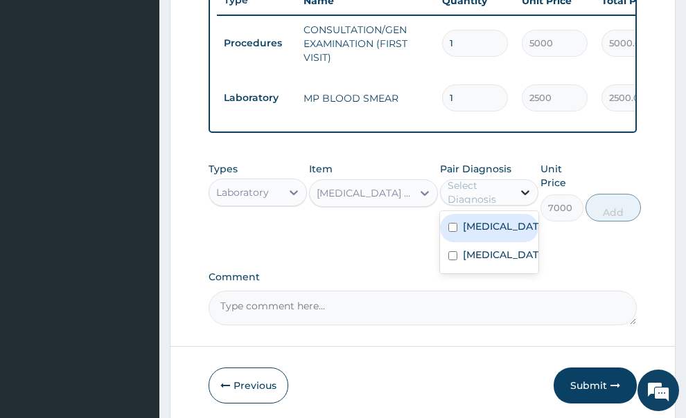
click at [524, 191] on icon at bounding box center [525, 193] width 8 height 5
click at [485, 220] on label "Malaria" at bounding box center [504, 227] width 82 height 14
checkbox input "true"
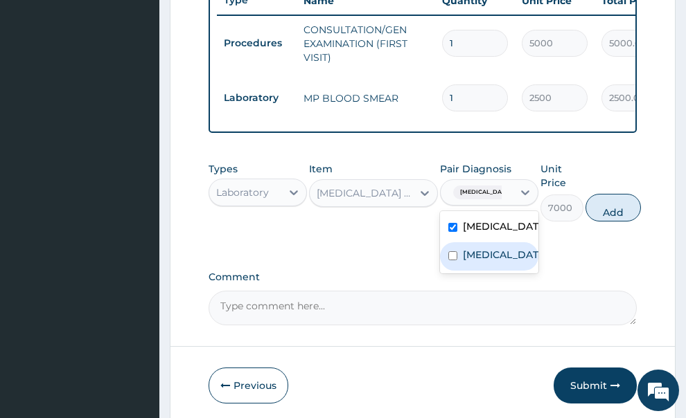
click at [459, 243] on div "Sepsis" at bounding box center [489, 257] width 98 height 28
checkbox input "true"
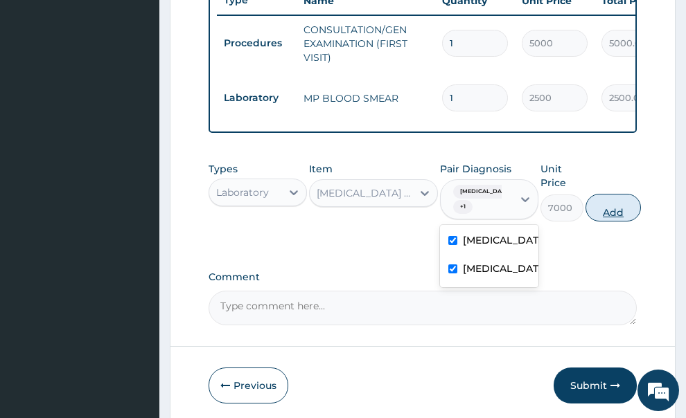
click at [615, 194] on button "Add" at bounding box center [612, 208] width 55 height 28
type input "0"
